Goal: Task Accomplishment & Management: Complete application form

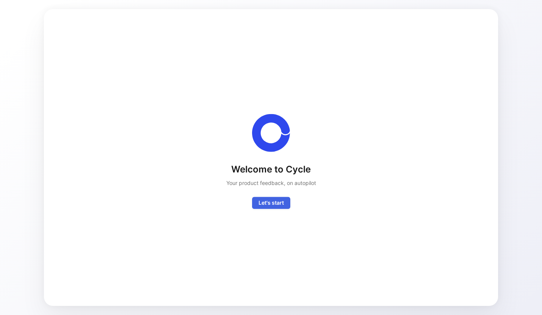
click at [269, 204] on span "Let's start" at bounding box center [271, 202] width 25 height 9
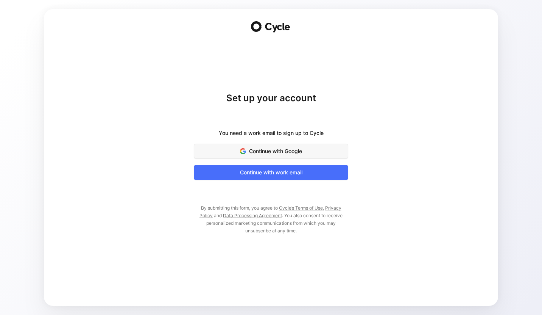
click at [275, 152] on span "Continue with Google" at bounding box center [271, 151] width 136 height 9
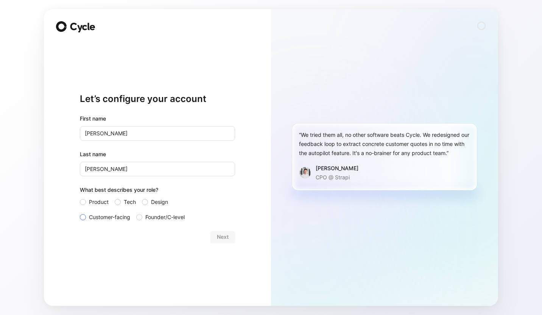
click at [120, 218] on span "Customer-facing" at bounding box center [109, 216] width 41 height 9
click at [80, 212] on input "Customer-facing" at bounding box center [80, 212] width 0 height 0
click at [218, 231] on button "Next" at bounding box center [223, 237] width 25 height 12
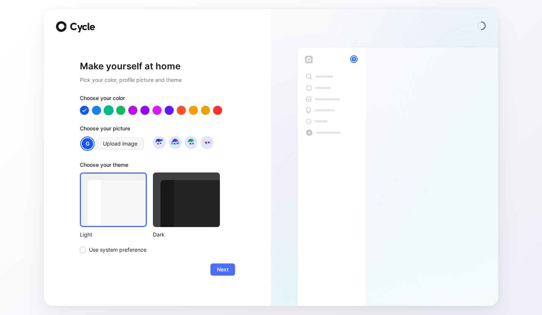
click at [107, 111] on div at bounding box center [109, 110] width 10 height 10
click at [215, 268] on button "Next" at bounding box center [223, 269] width 25 height 12
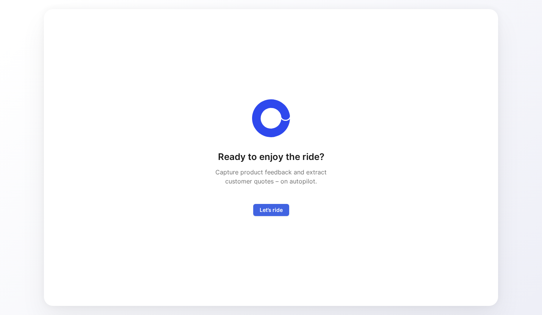
click at [273, 212] on span "Let’s ride" at bounding box center [271, 209] width 23 height 9
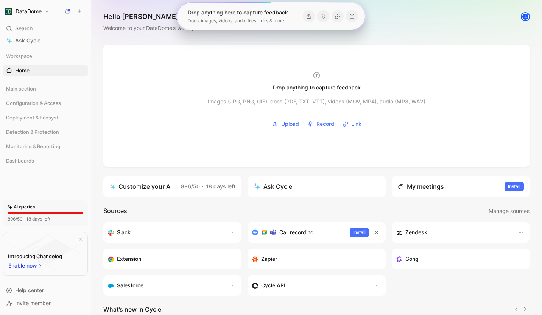
click at [111, 33] on div "Hello [PERSON_NAME] ❄️ COLLABORATOR Welcome to your DataDome’s workspace A" at bounding box center [316, 22] width 451 height 45
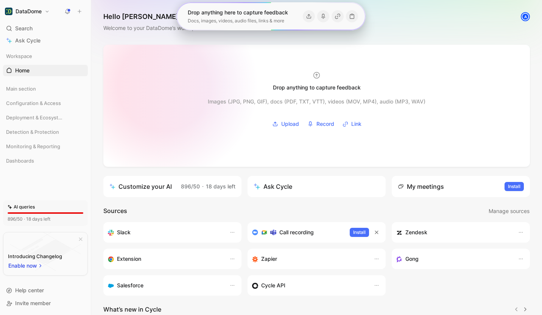
scroll to position [106, 0]
